Goal: Find specific page/section: Find specific page/section

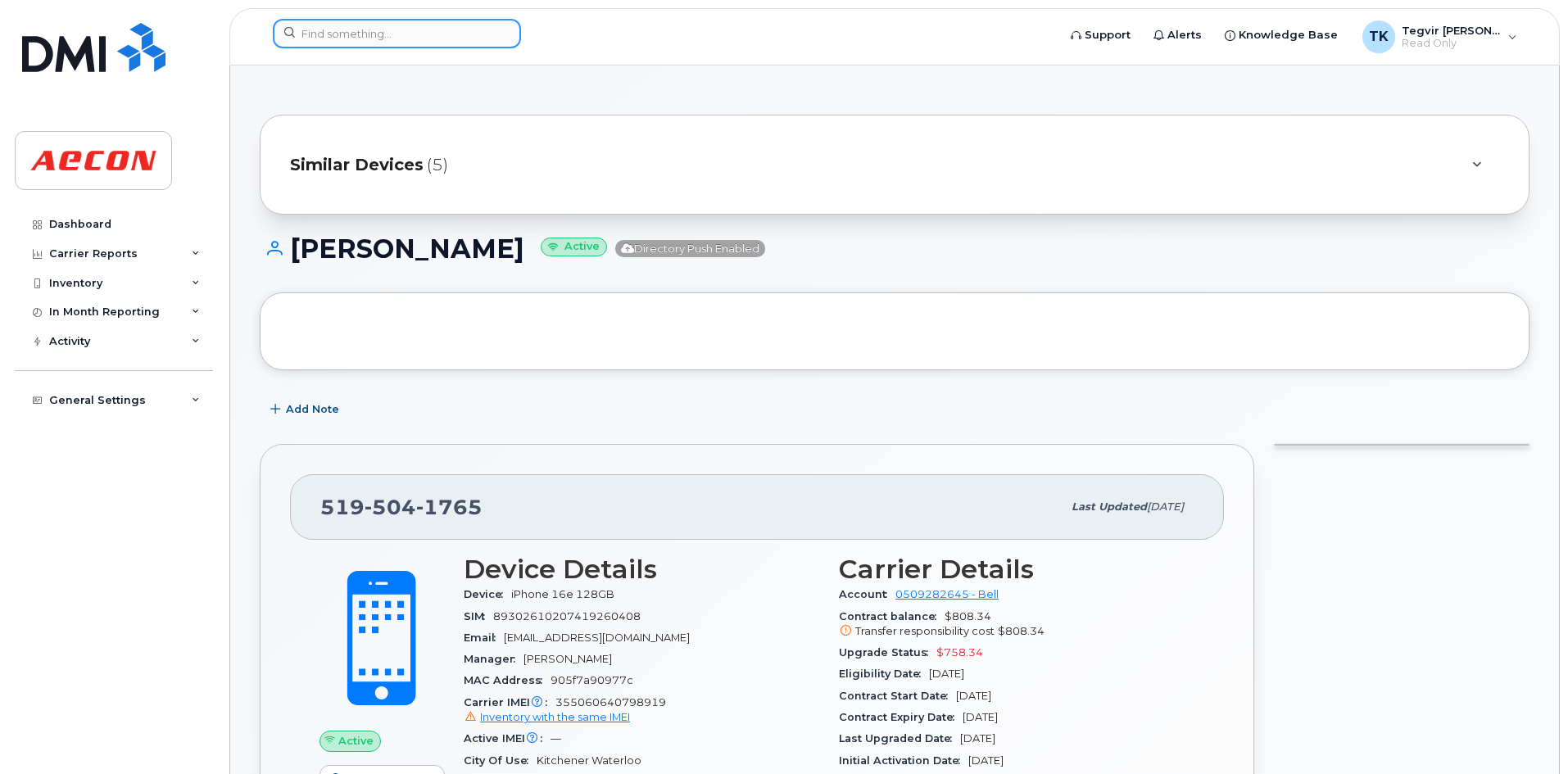
click at [345, 33] on input at bounding box center [397, 33] width 248 height 29
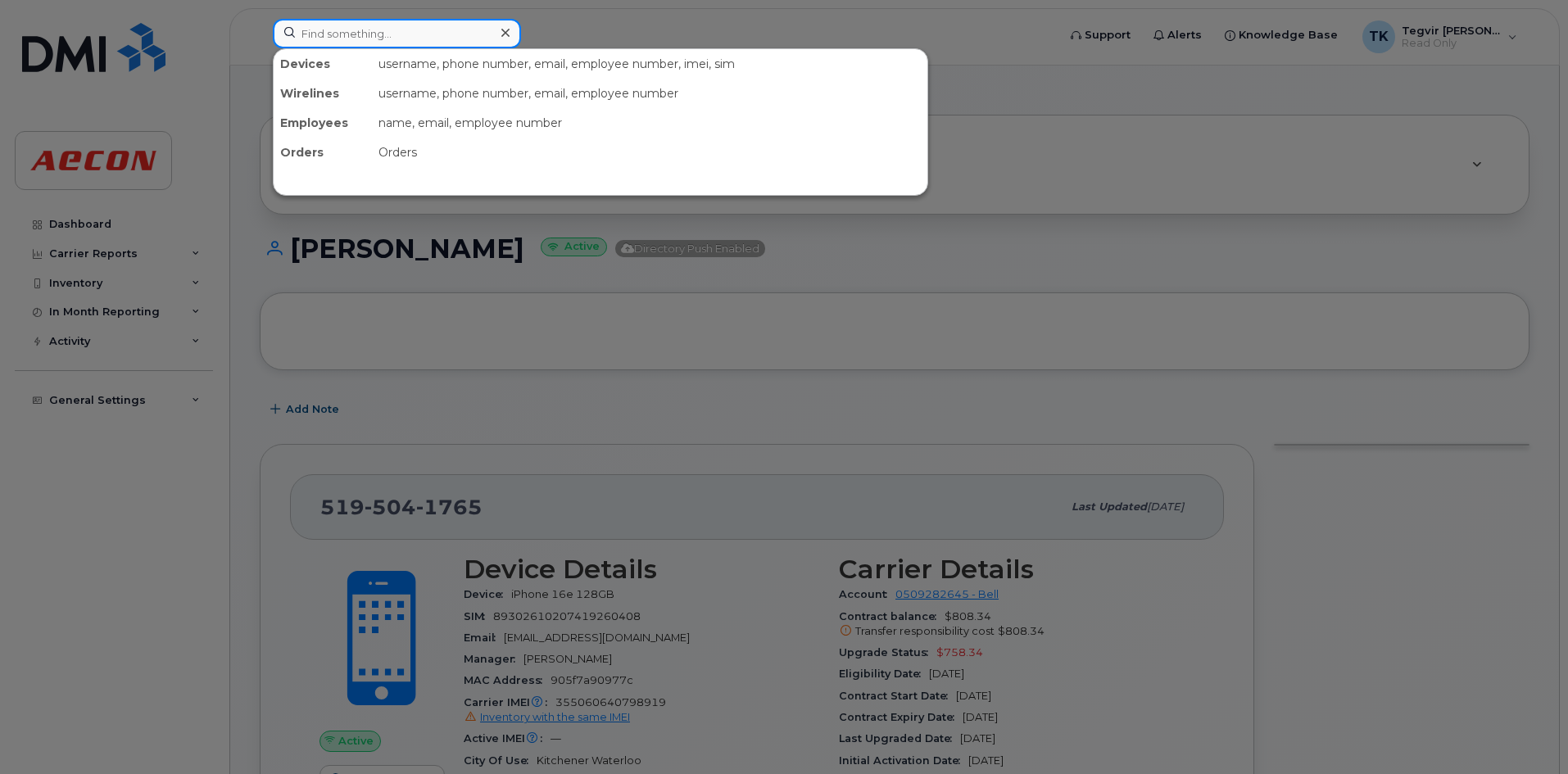
paste input "4168078480"
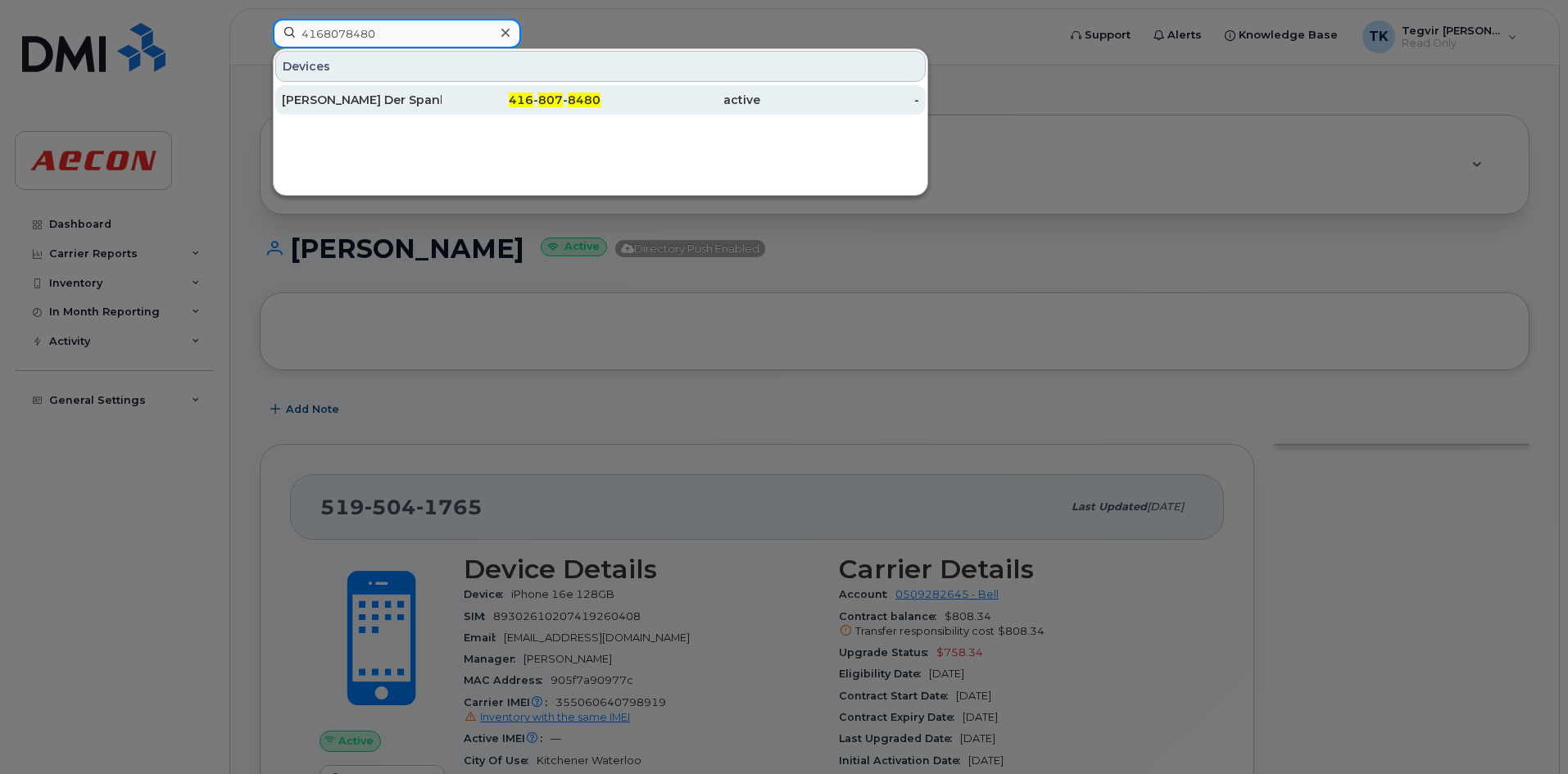
type input "4168078480"
click at [425, 109] on div "[PERSON_NAME] Der Spank" at bounding box center [361, 99] width 160 height 29
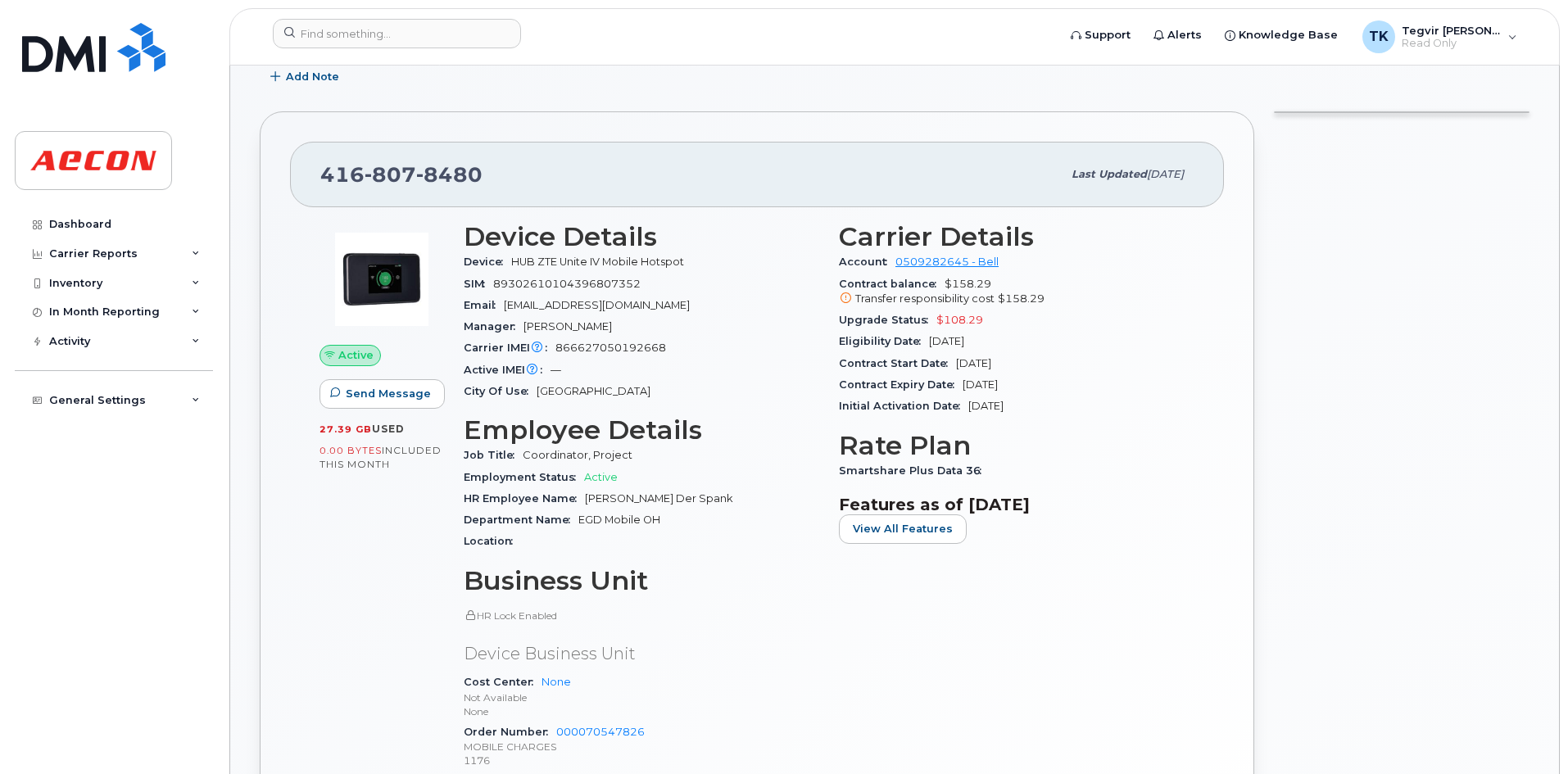
scroll to position [331, 0]
click at [417, 40] on input at bounding box center [397, 33] width 248 height 29
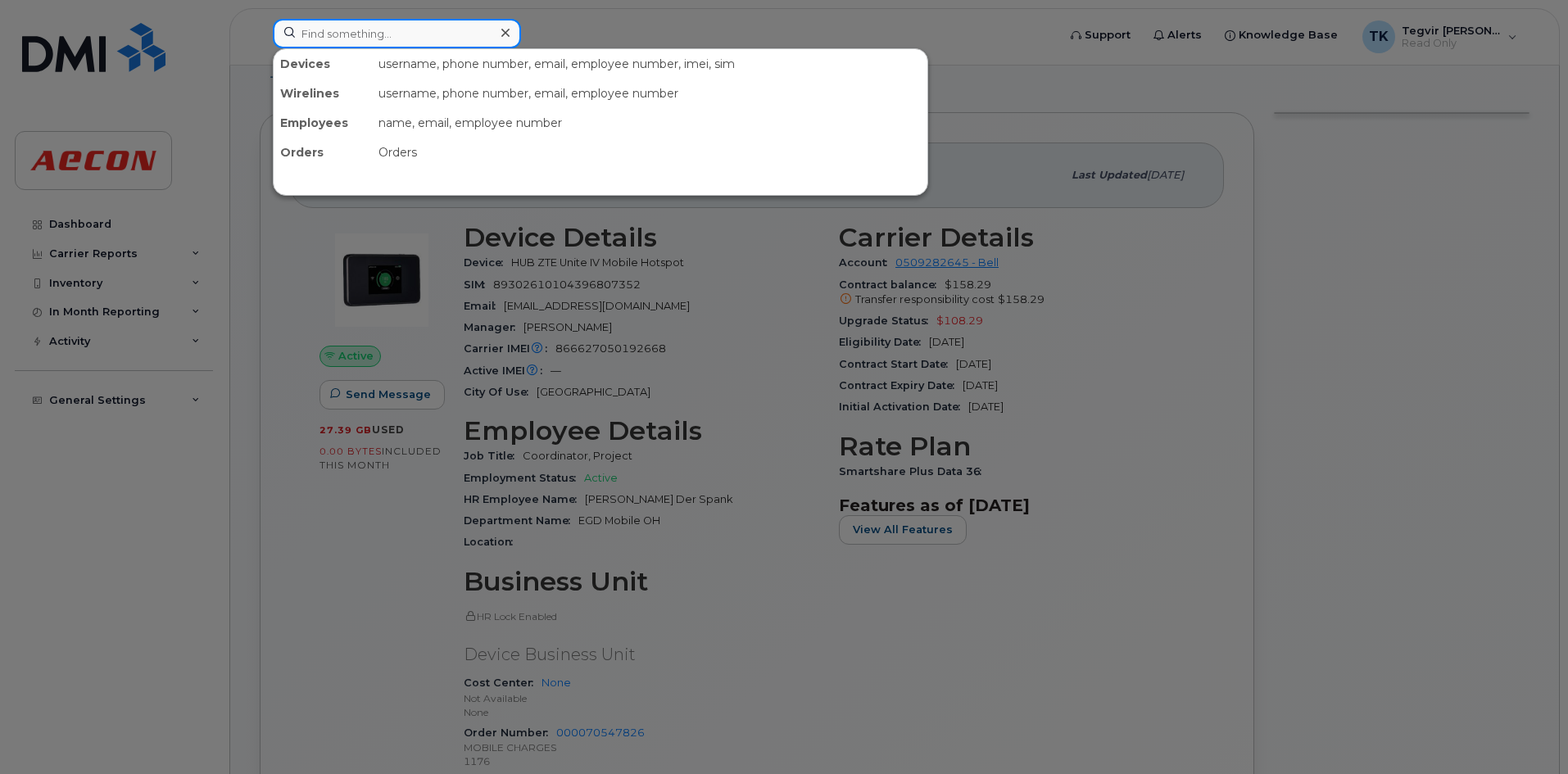
paste input "2263764199"
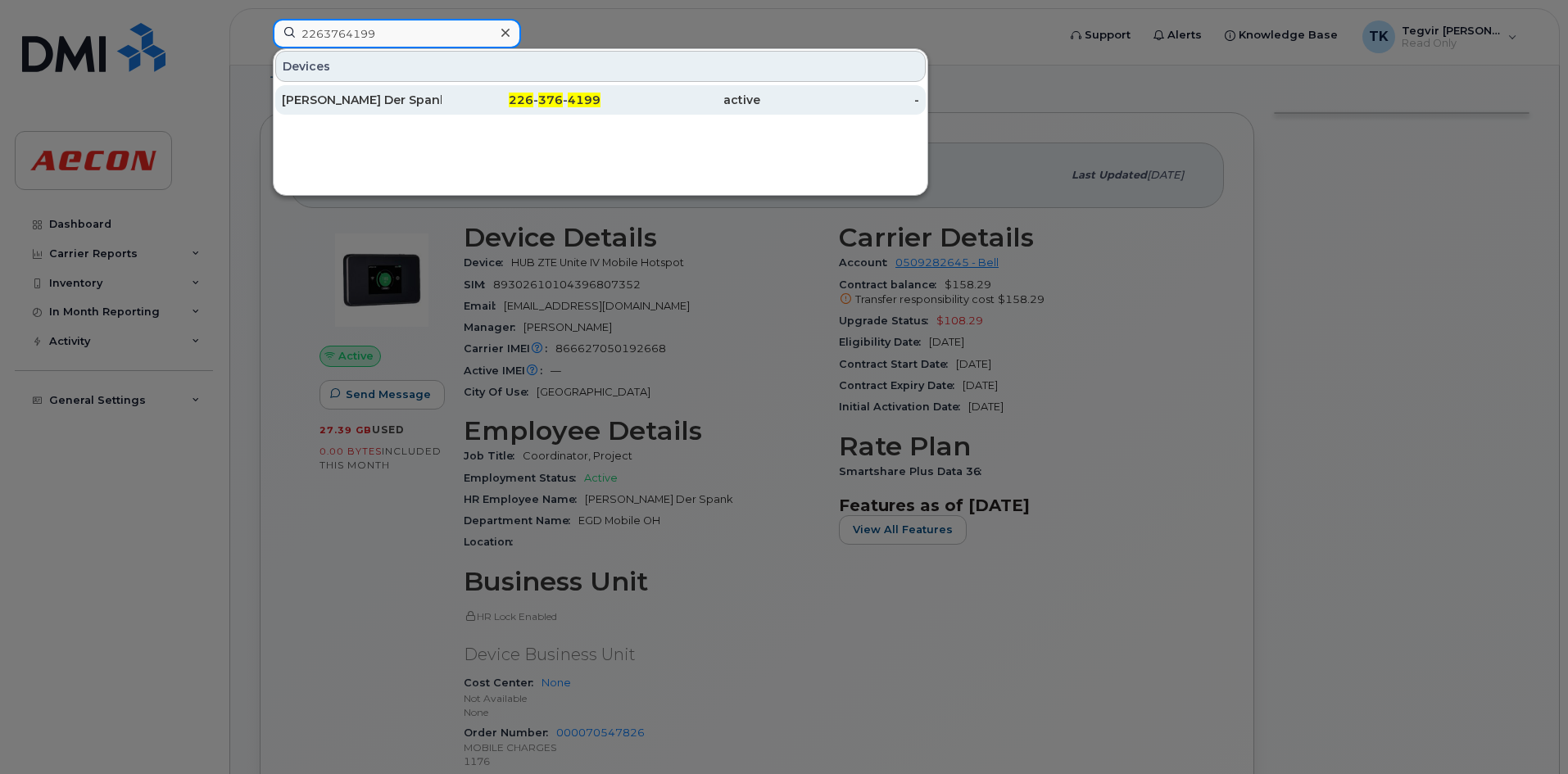
type input "2263764199"
click at [634, 99] on div "active" at bounding box center [680, 99] width 160 height 16
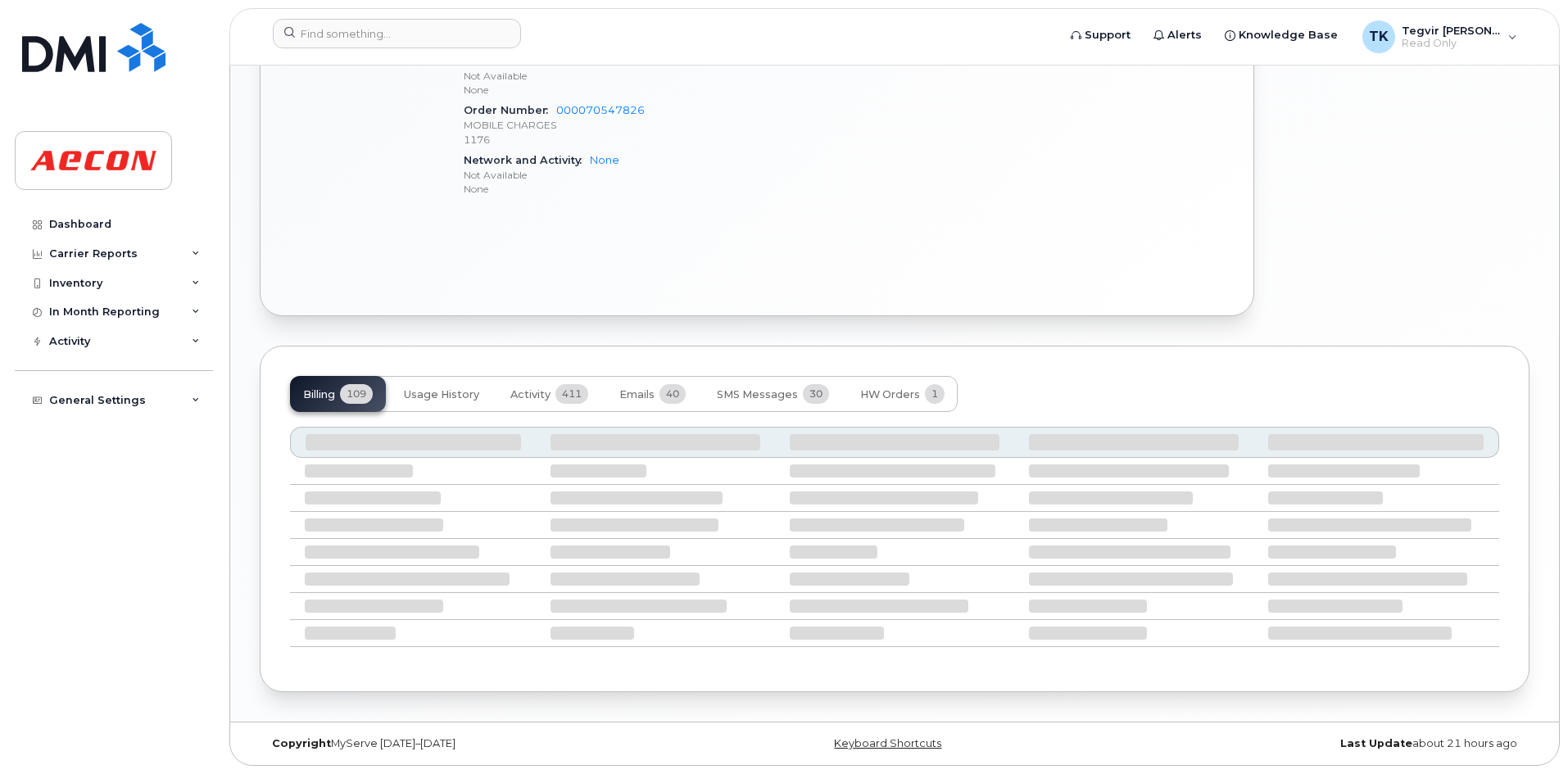
scroll to position [975, 0]
